Goal: Check status: Check status

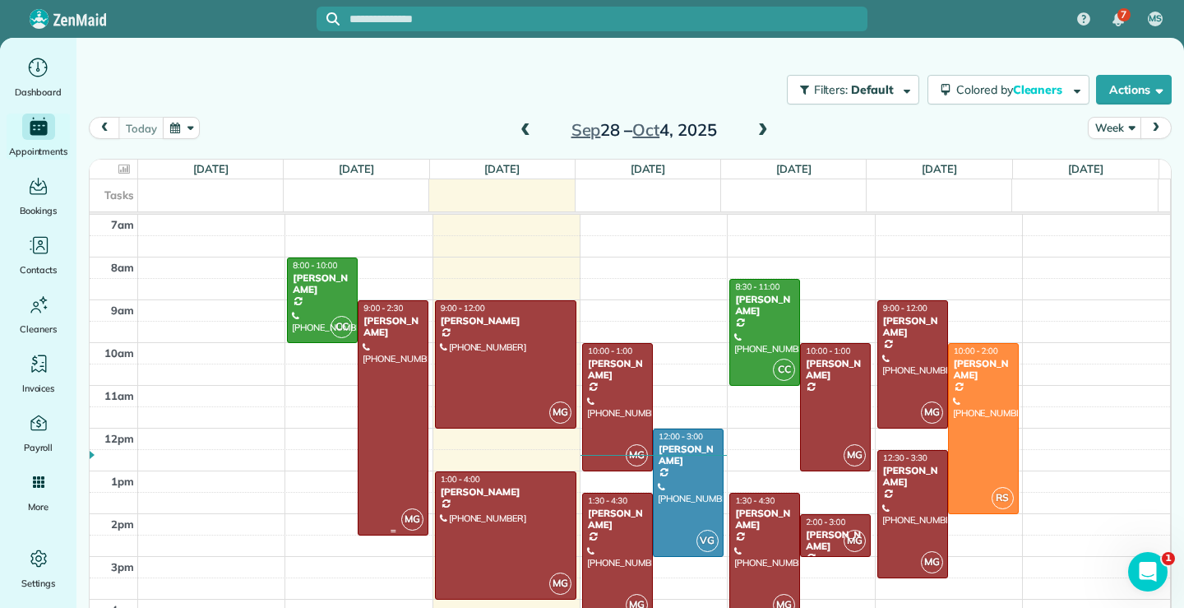
click at [392, 424] on div at bounding box center [393, 418] width 69 height 234
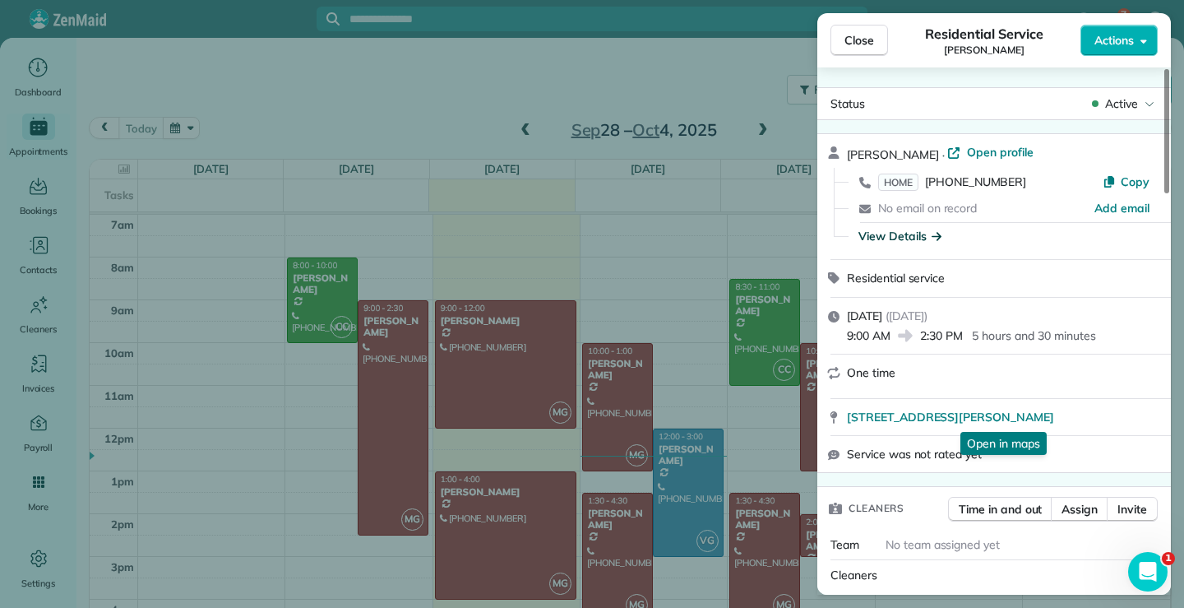
click at [896, 239] on div "View Details" at bounding box center [900, 236] width 83 height 16
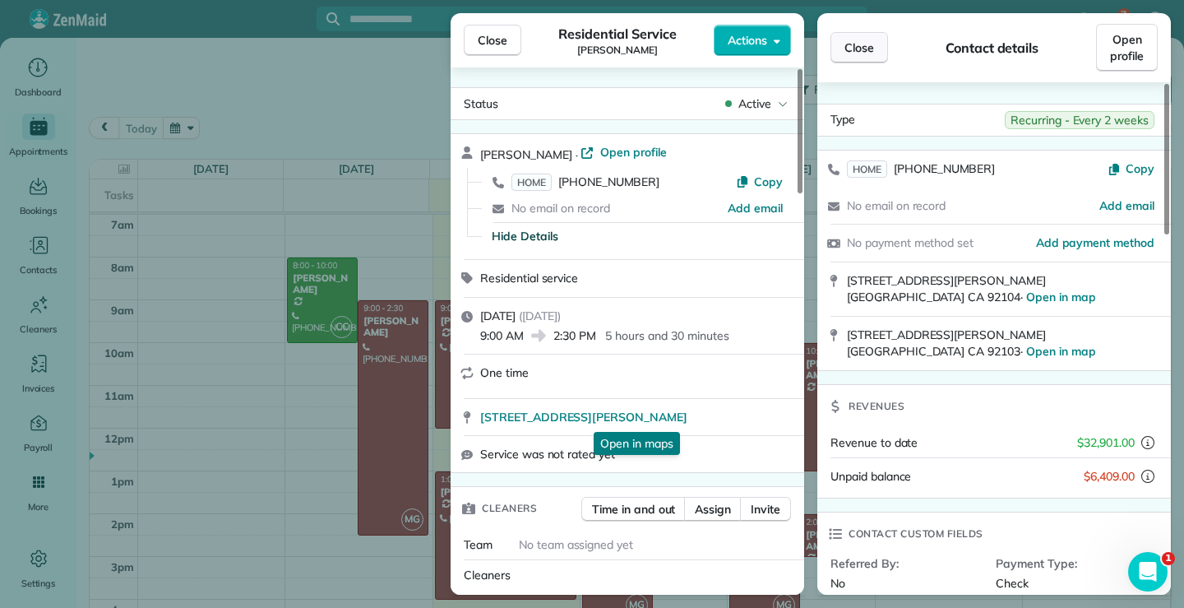
click at [861, 42] on span "Close" at bounding box center [860, 47] width 30 height 16
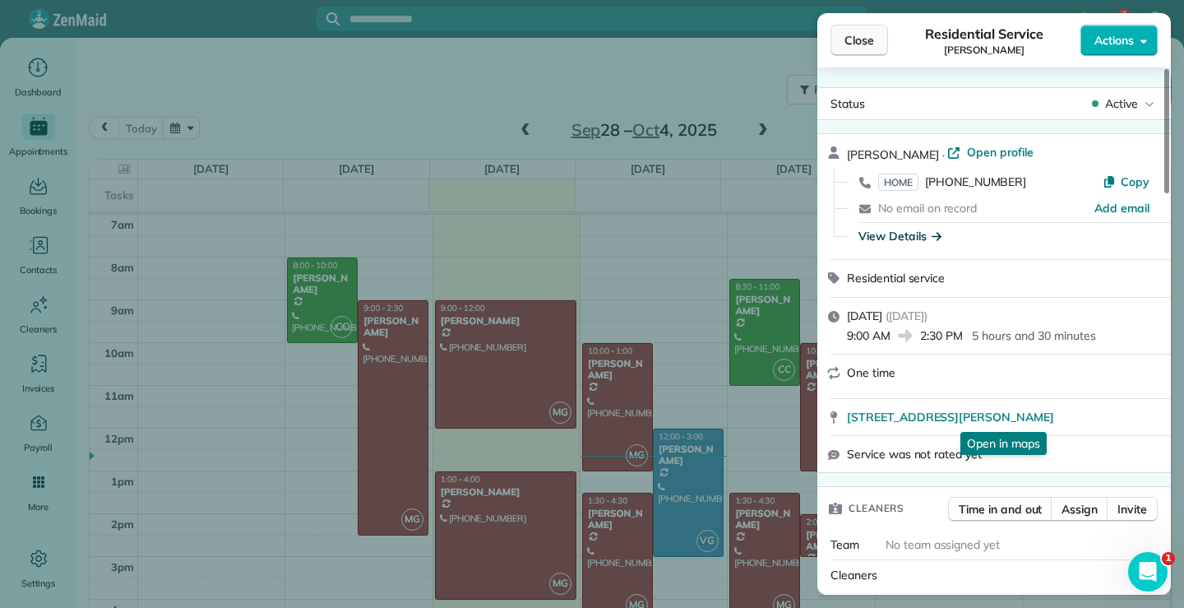
click at [853, 35] on span "Close" at bounding box center [860, 40] width 30 height 16
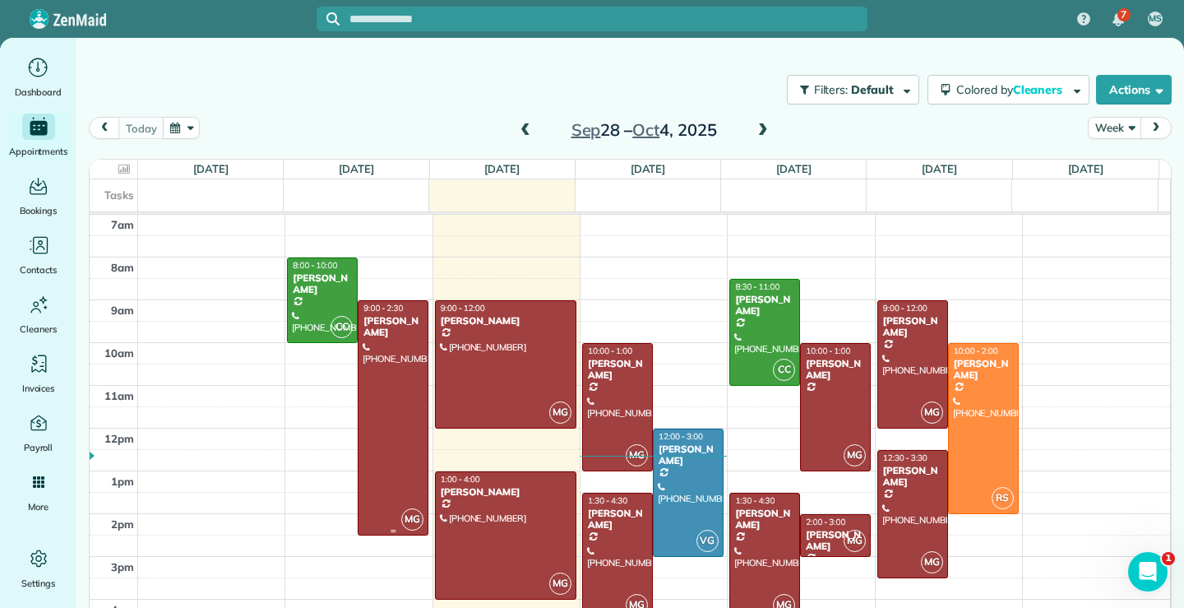
click at [397, 391] on div at bounding box center [393, 418] width 69 height 234
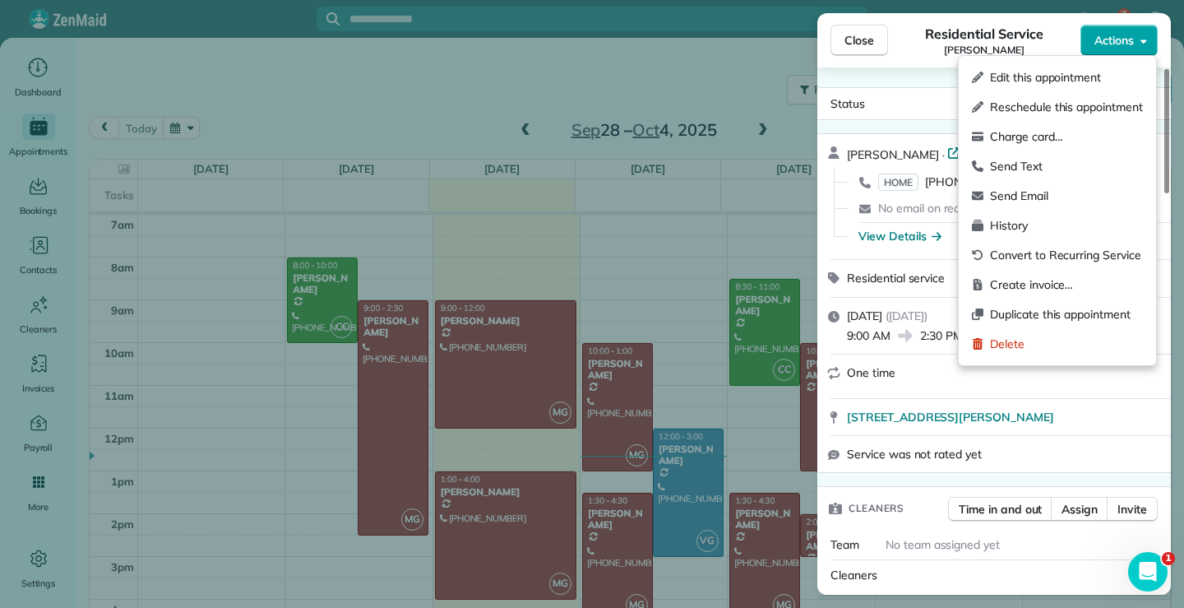
click at [1143, 40] on icon "button" at bounding box center [1144, 41] width 7 height 4
click at [911, 71] on div "Status Active Diane Canedo · Open profile HOME (619) 295-7530 Copy No email on …" at bounding box center [994, 330] width 354 height 527
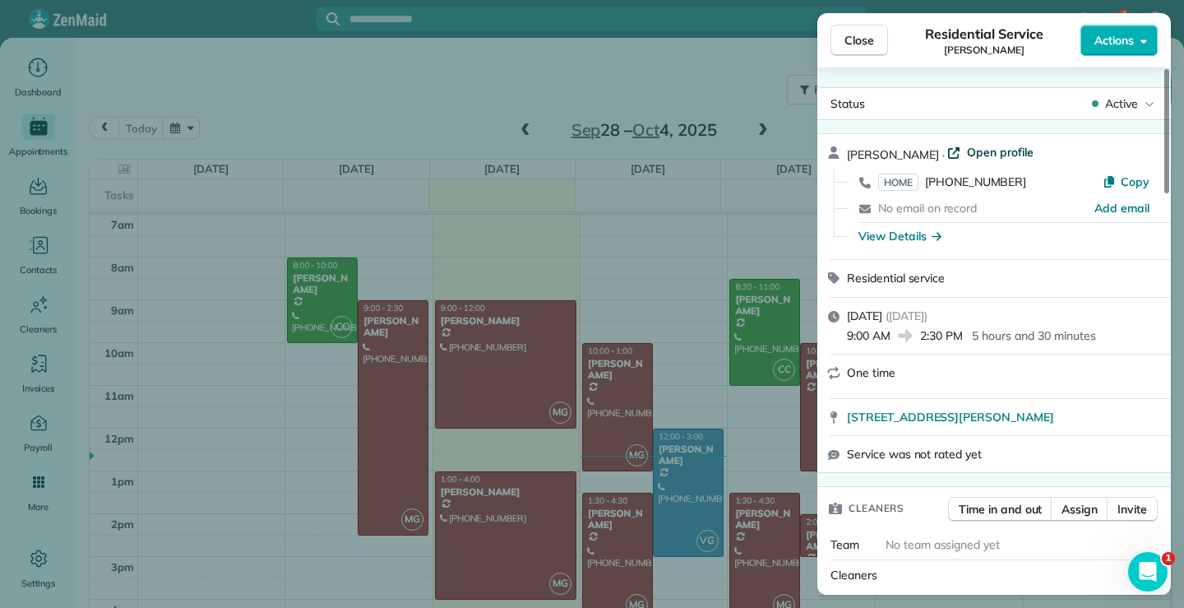
click at [982, 152] on span "Open profile" at bounding box center [1000, 152] width 67 height 16
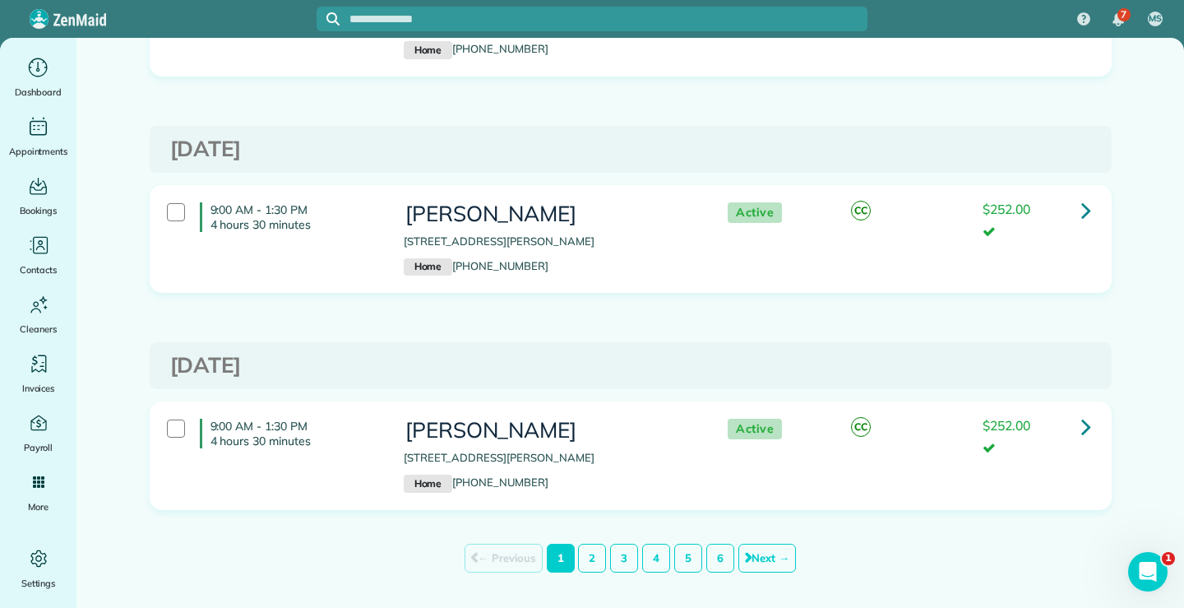
scroll to position [10435, 0]
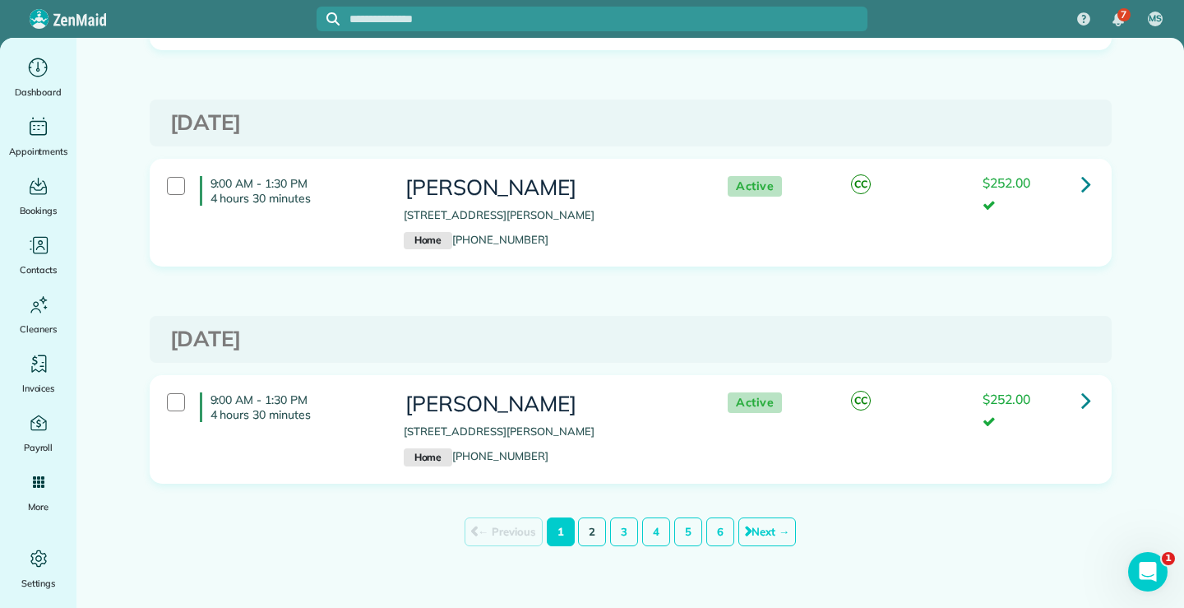
click at [586, 533] on link "2" at bounding box center [592, 532] width 28 height 30
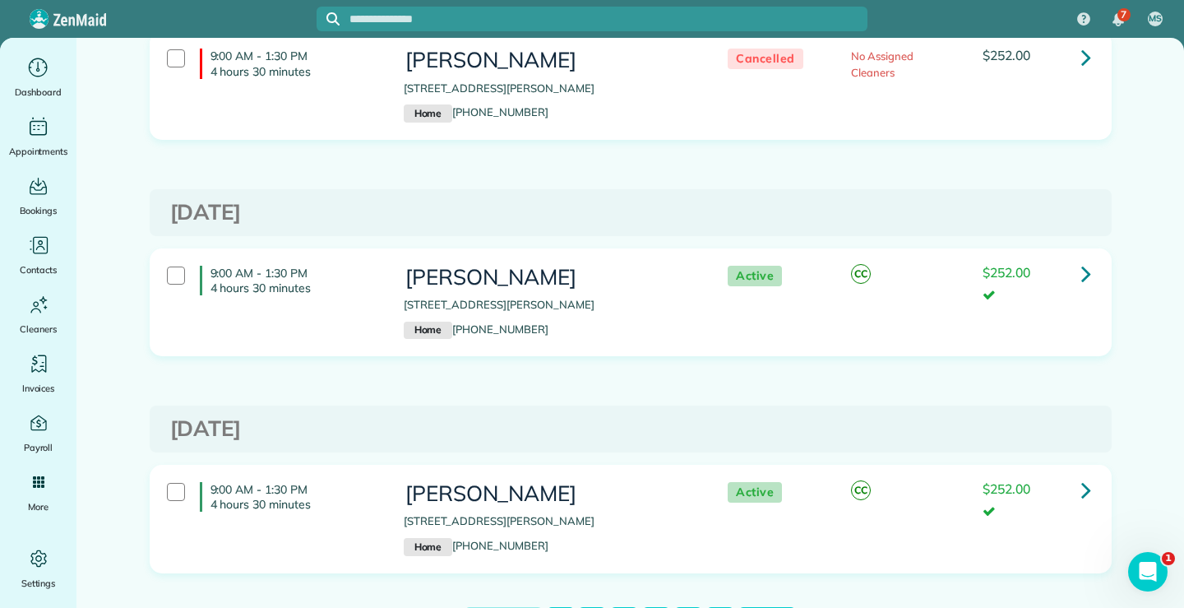
scroll to position [10435, 0]
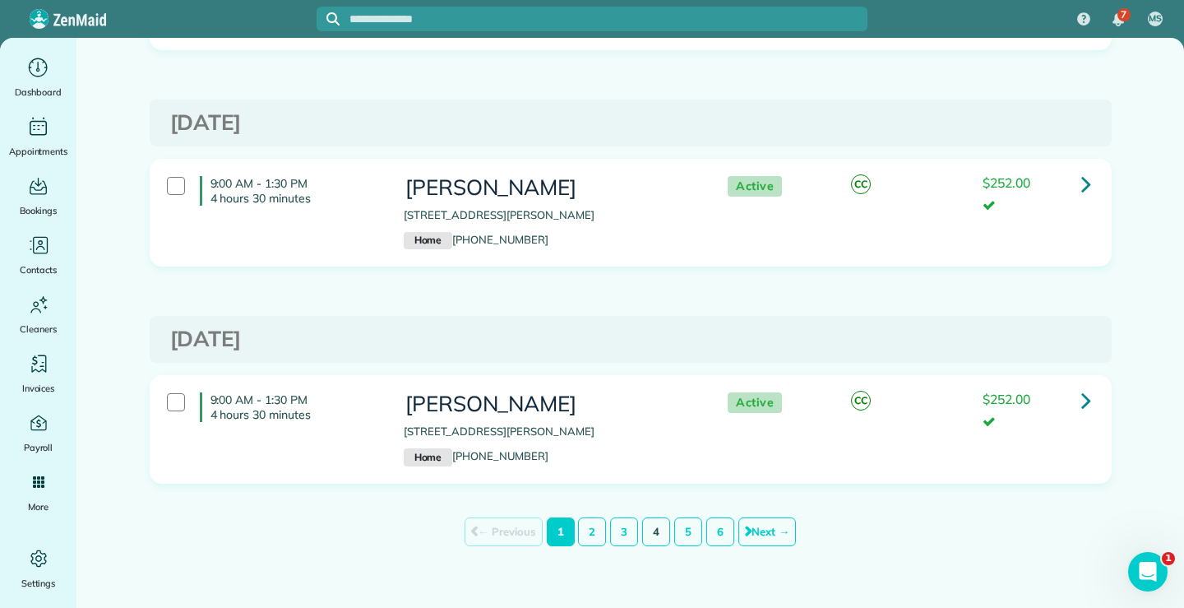
click at [649, 539] on link "4" at bounding box center [656, 532] width 28 height 30
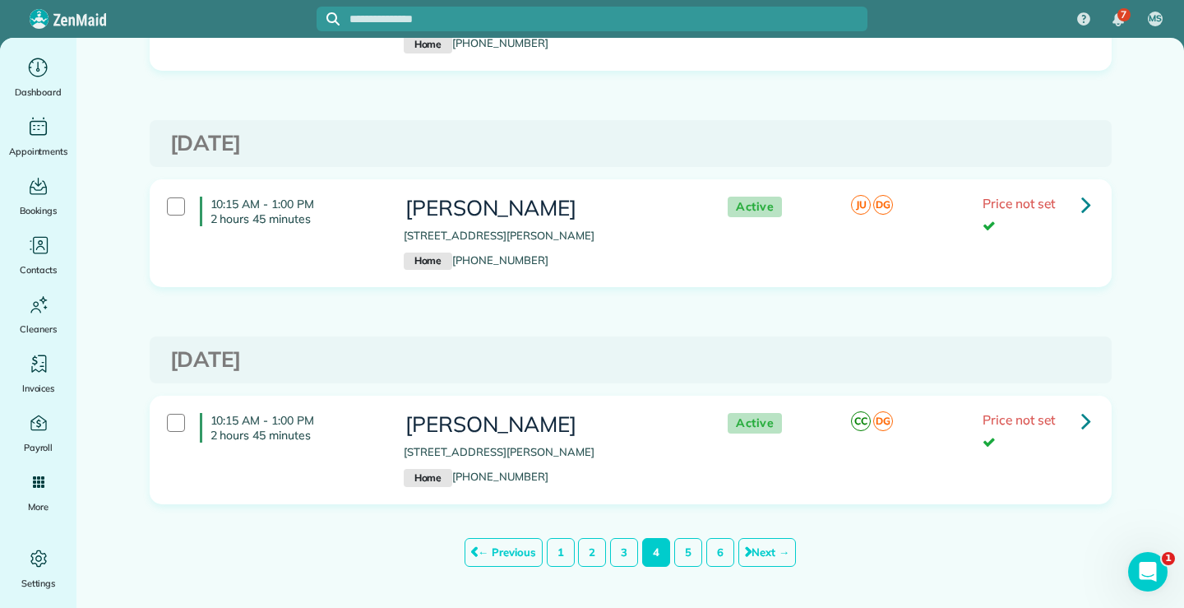
scroll to position [10435, 0]
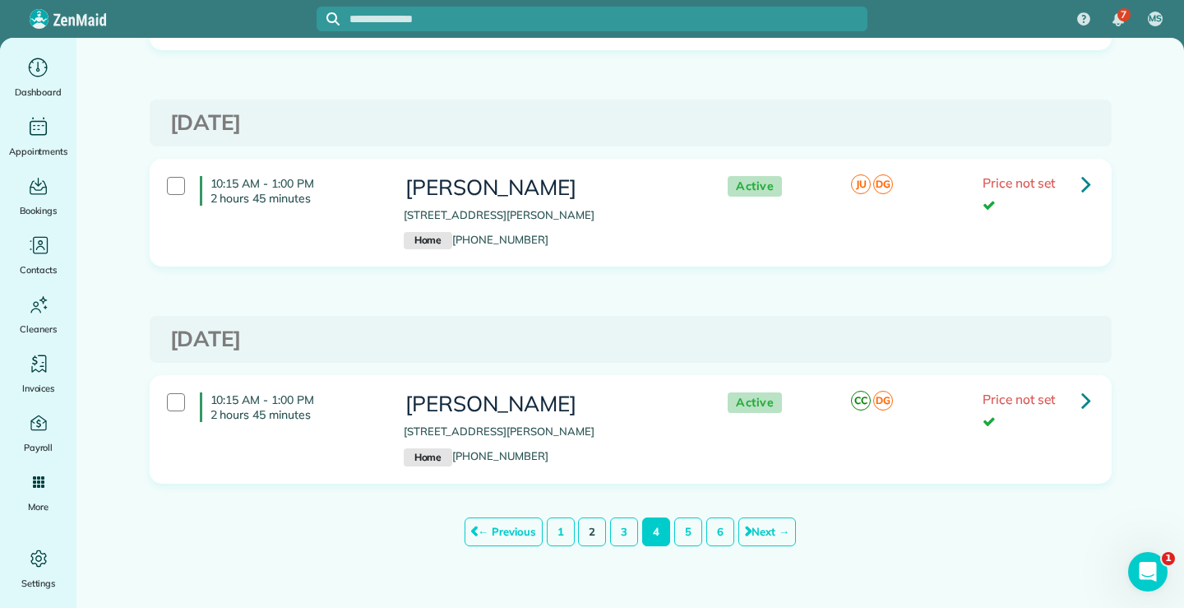
click at [582, 530] on link "2" at bounding box center [592, 532] width 28 height 30
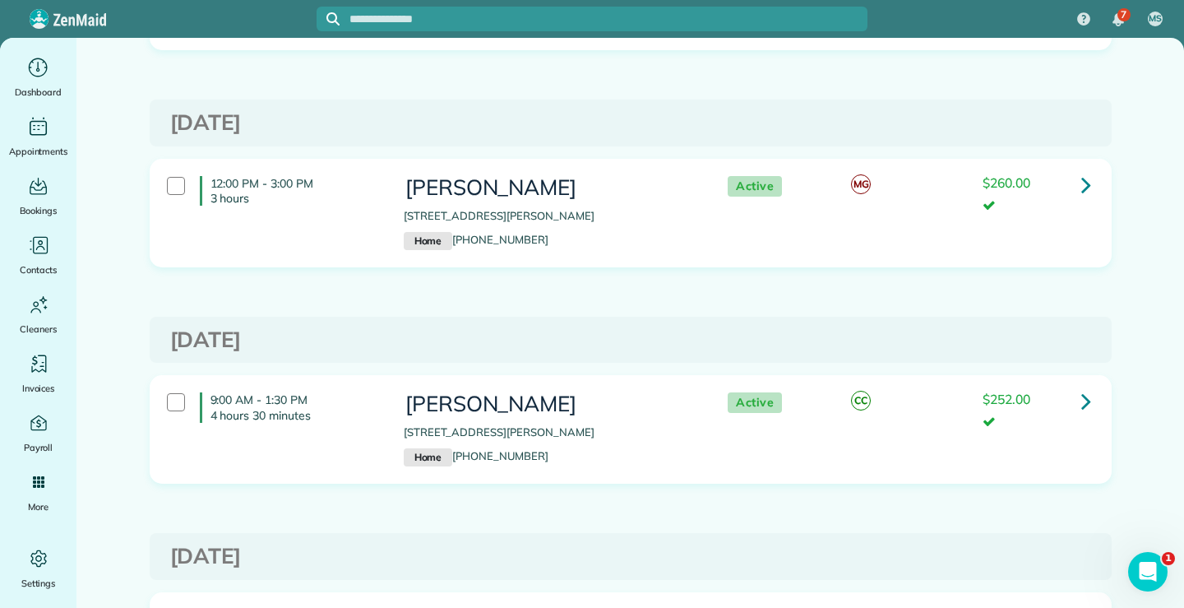
scroll to position [1562, 0]
